Goal: Transaction & Acquisition: Purchase product/service

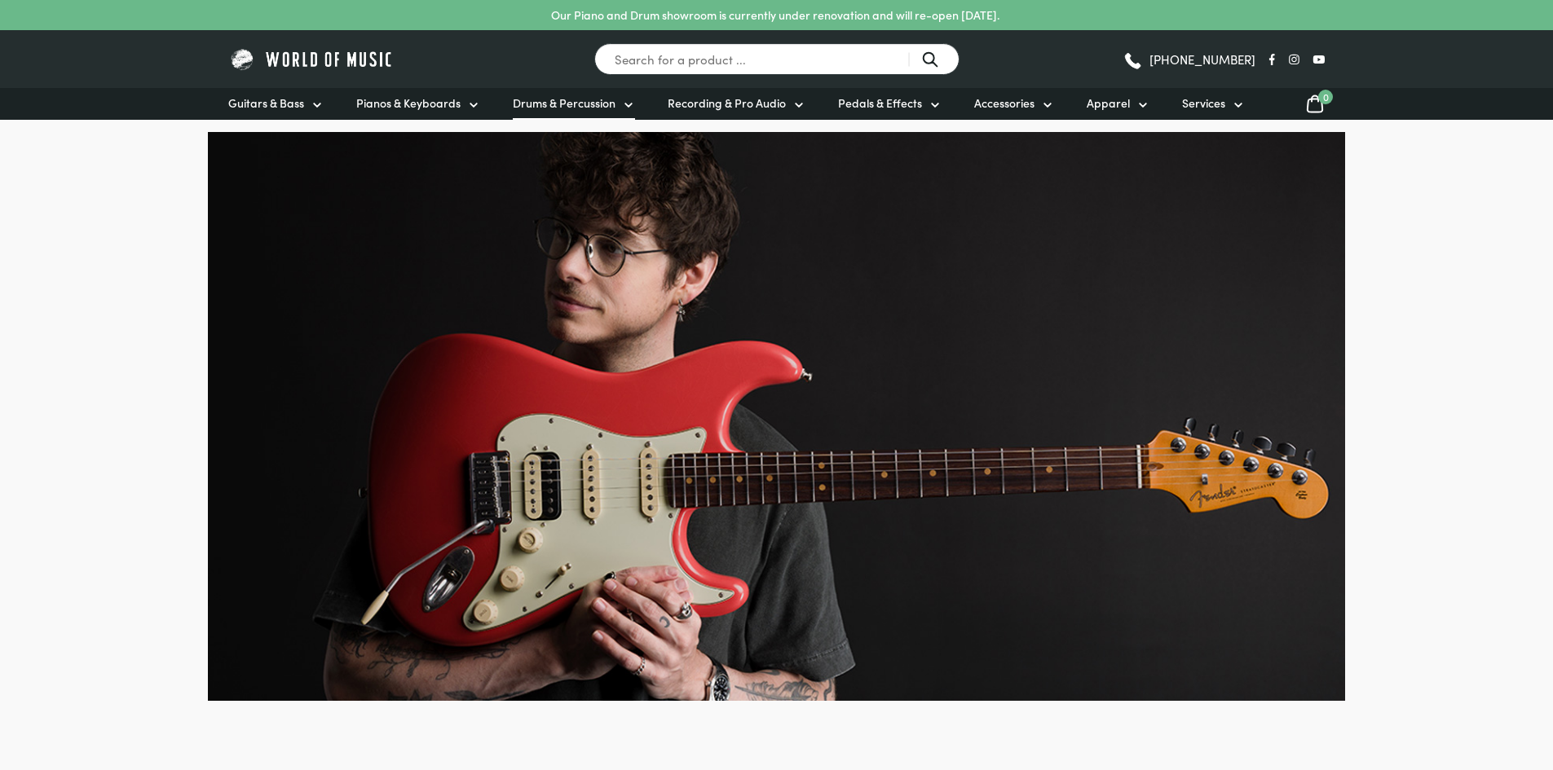
click at [548, 101] on span "Drums & Percussion" at bounding box center [564, 103] width 103 height 17
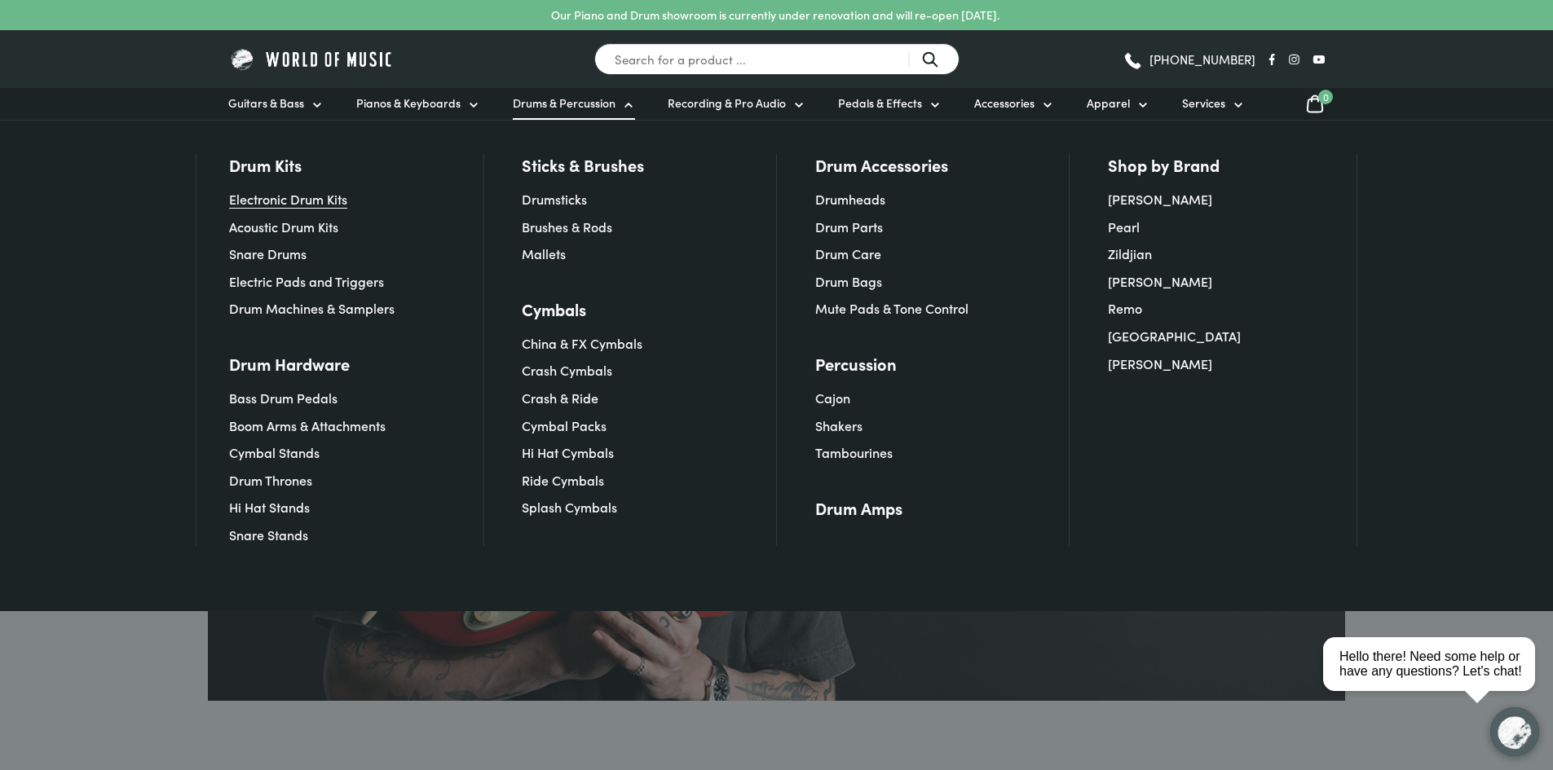
click at [311, 201] on link "Electronic Drum Kits" at bounding box center [288, 199] width 118 height 18
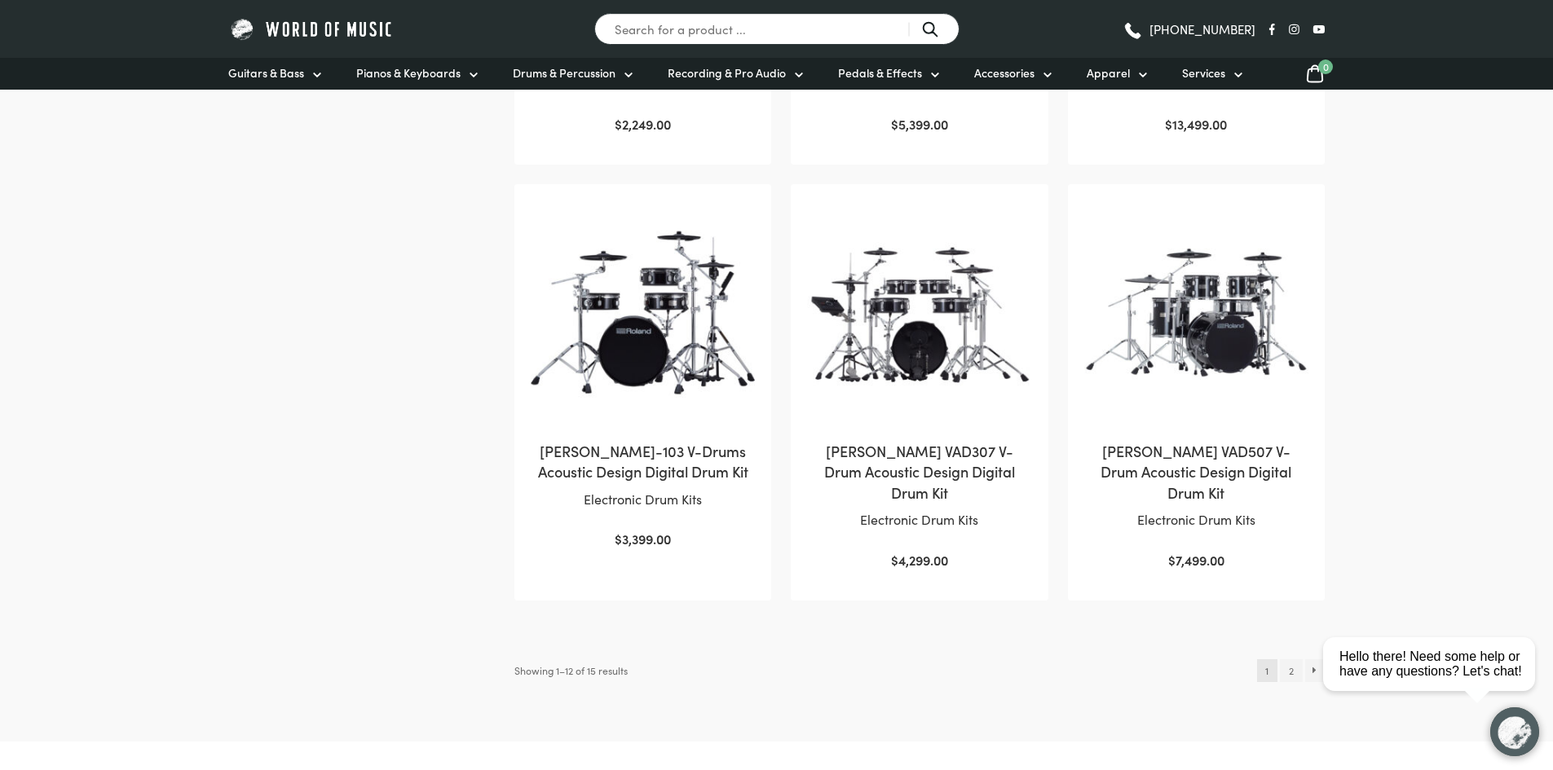
scroll to position [1467, 0]
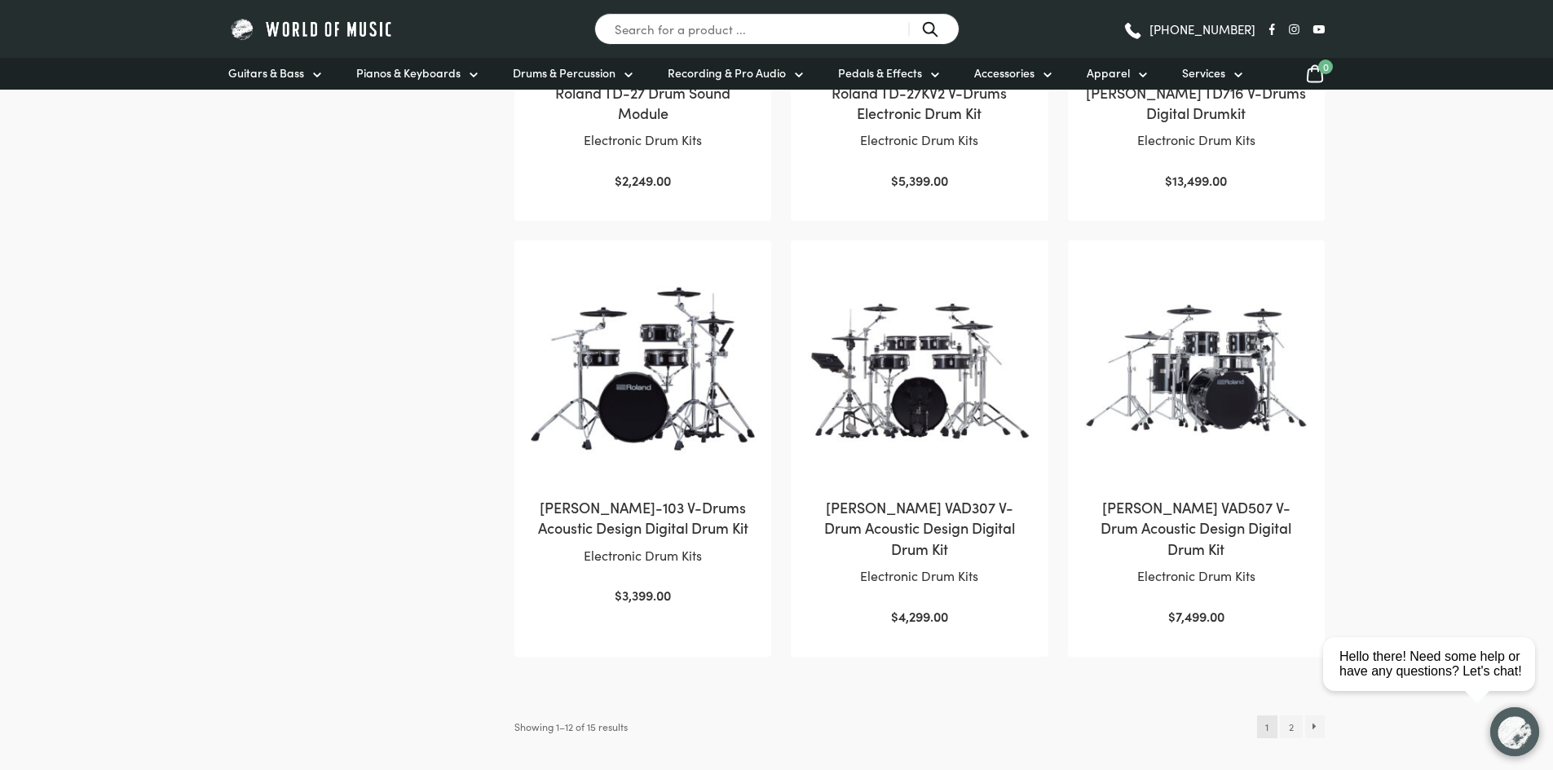
click at [909, 404] on img at bounding box center [919, 369] width 224 height 224
